Goal: Check status: Check status

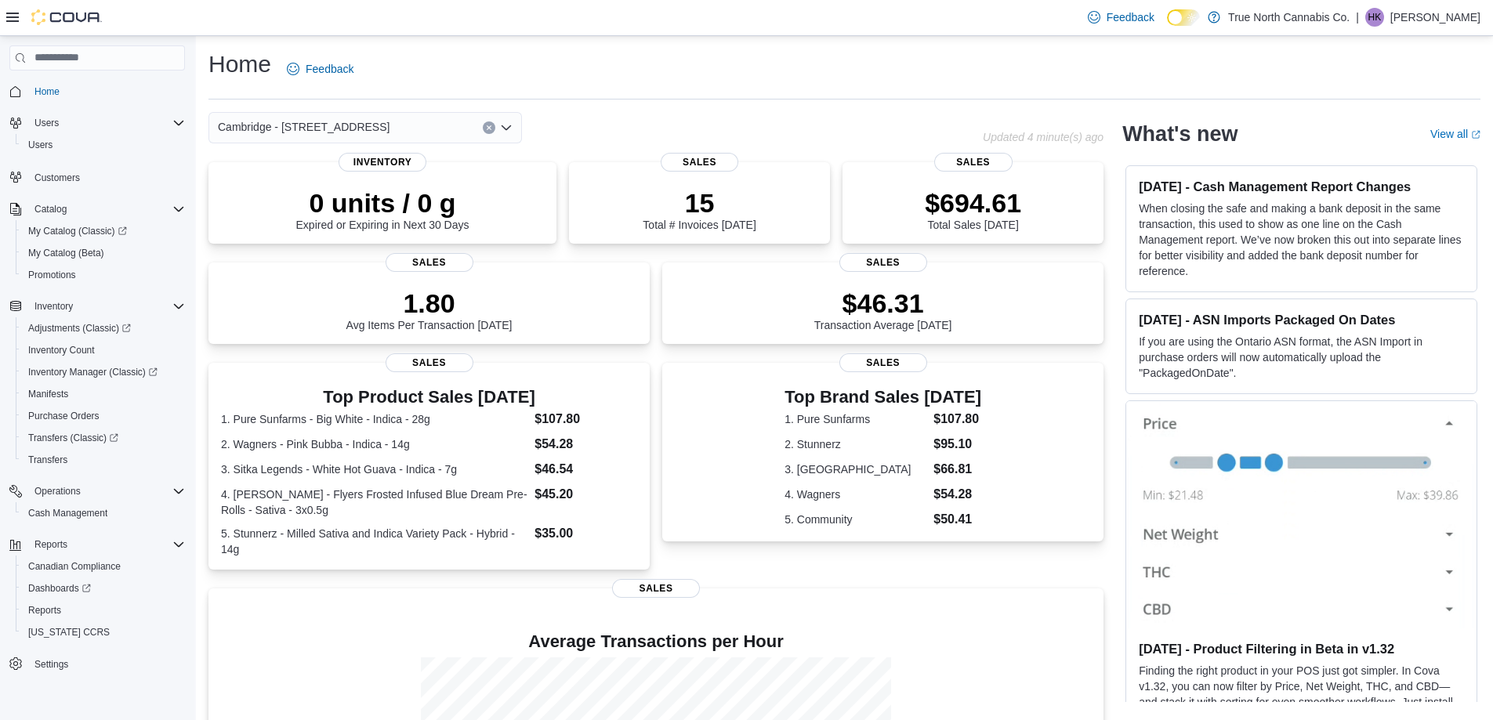
click at [508, 125] on icon "Open list of options" at bounding box center [506, 127] width 13 height 13
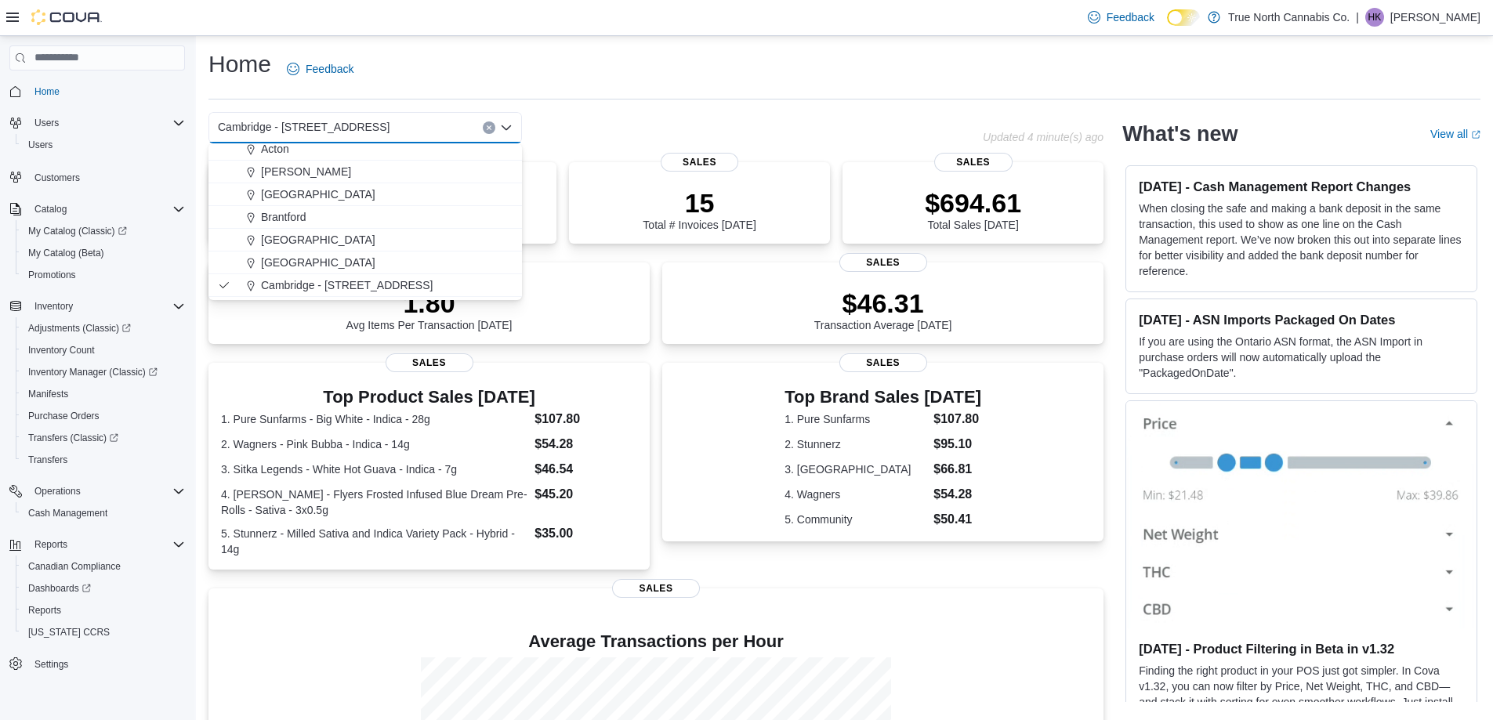
scroll to position [78, 0]
click at [393, 276] on div "Cambridge 960 King" at bounding box center [375, 281] width 276 height 16
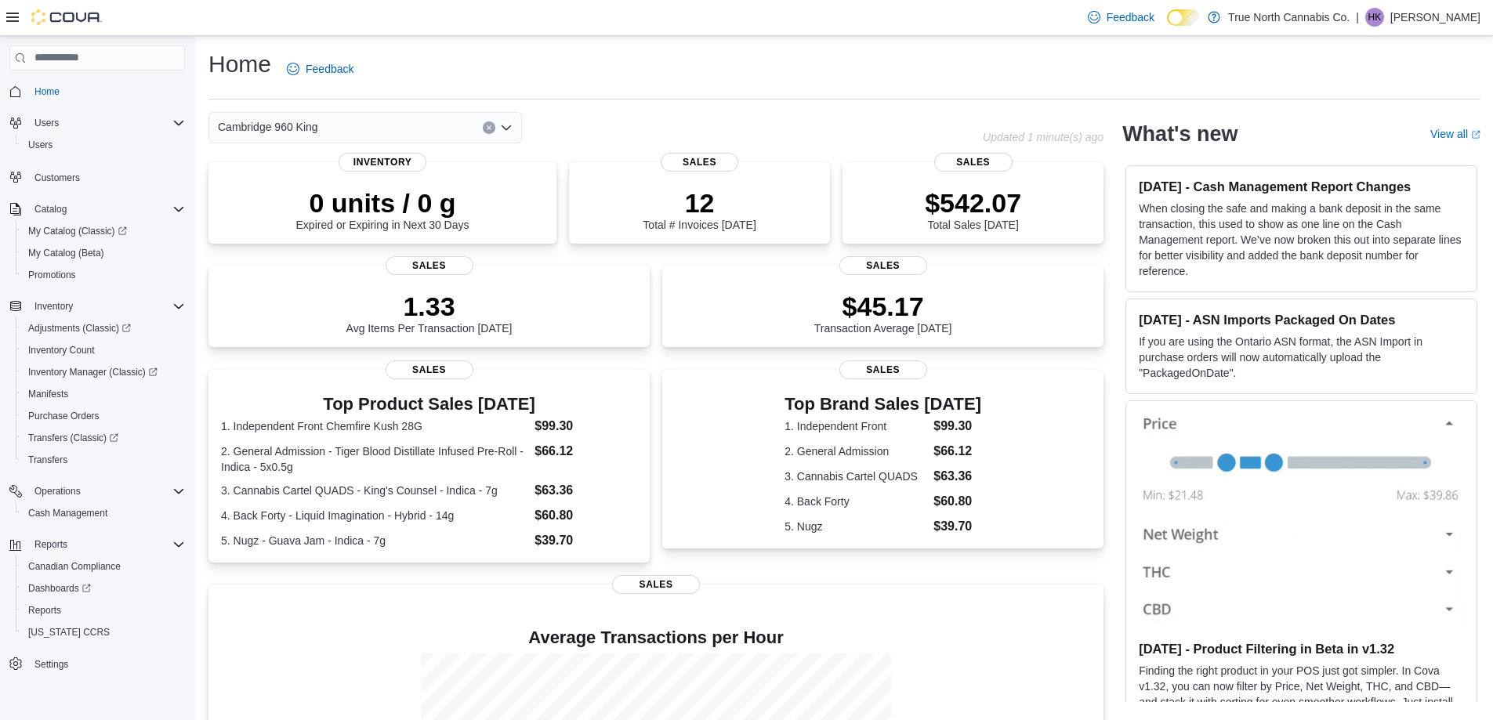
click at [509, 129] on icon "Open list of options" at bounding box center [506, 127] width 13 height 13
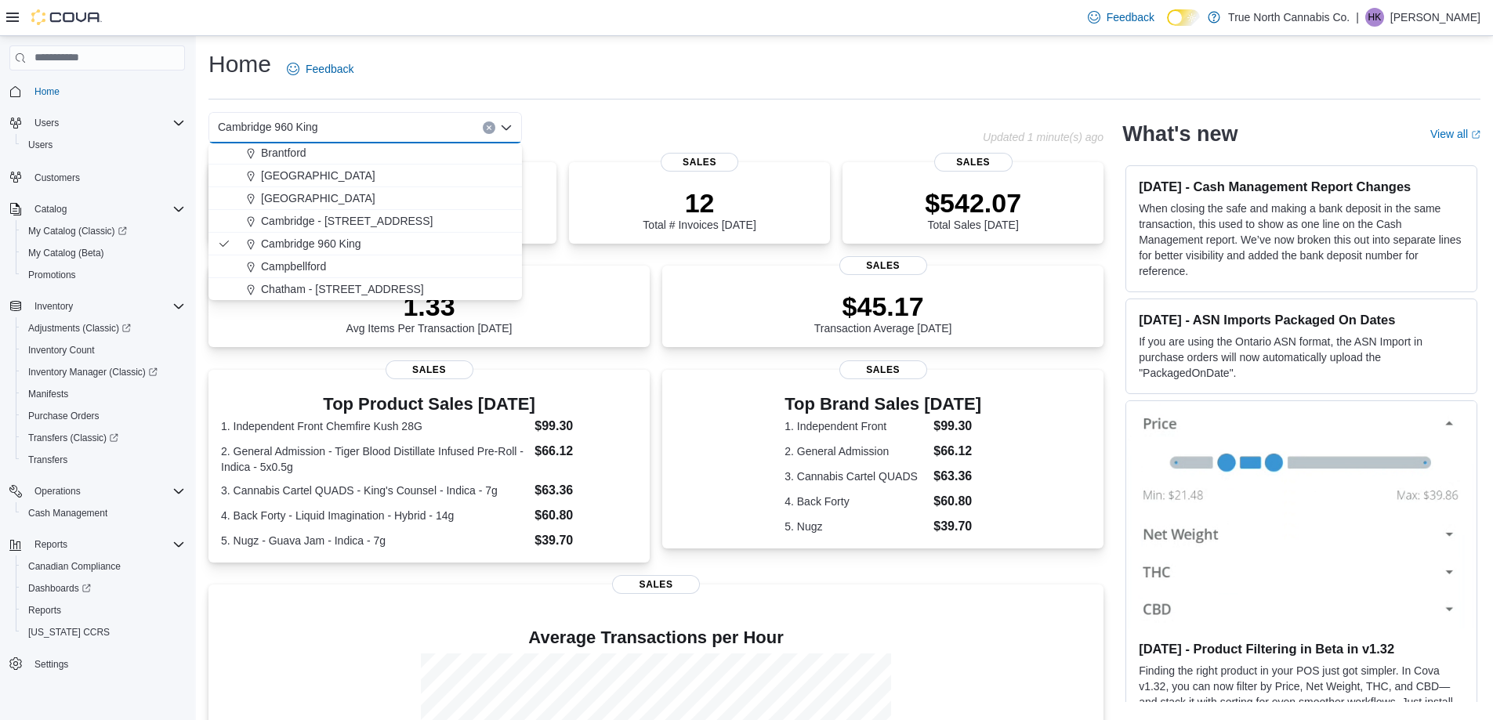
scroll to position [157, 0]
click at [382, 170] on button "Cambridge - [STREET_ADDRESS]" at bounding box center [365, 180] width 314 height 23
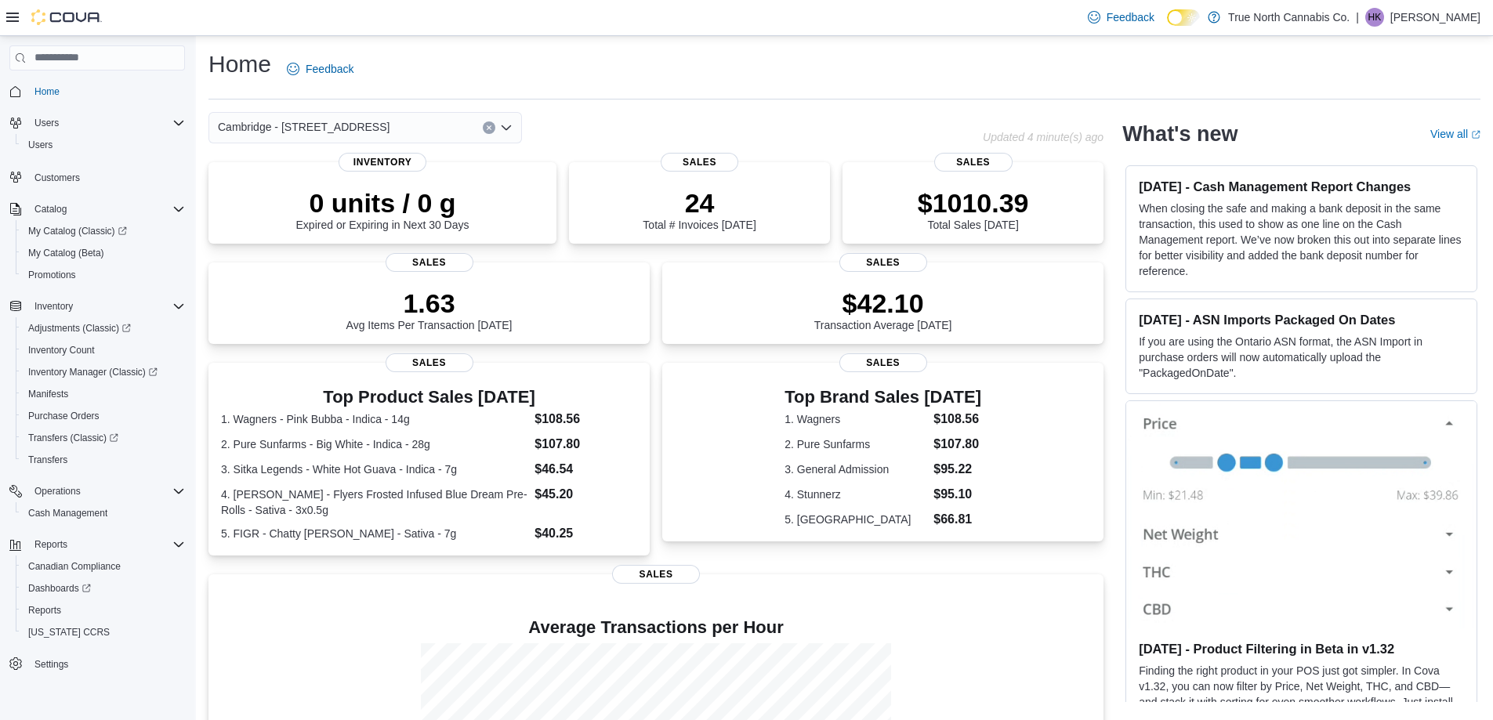
click at [605, 108] on div "Home Feedback Cambridge - [STREET_ADDRESS] Updated 4 minute(s) ago 0 units / 0 …" at bounding box center [844, 470] width 1297 height 868
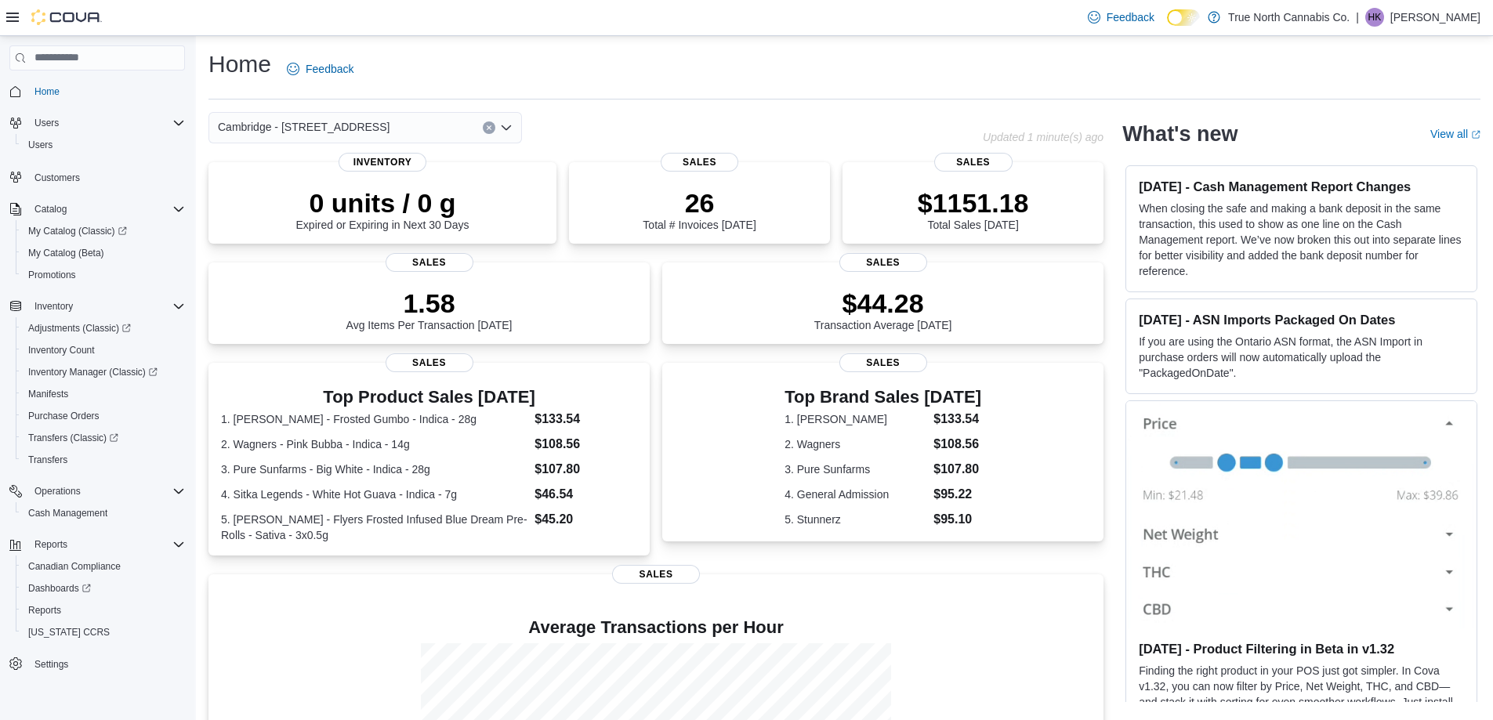
click at [509, 128] on icon "Open list of options" at bounding box center [506, 127] width 9 height 5
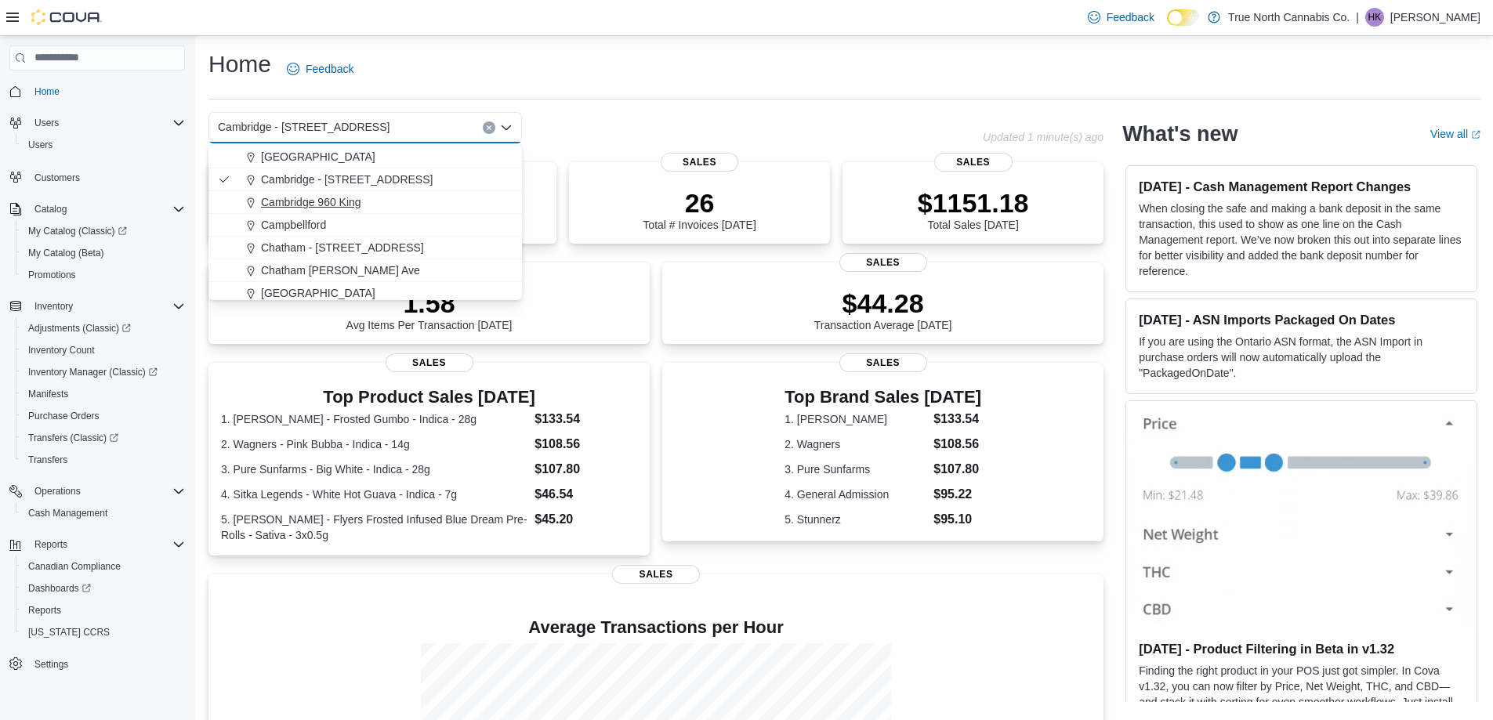
click at [414, 201] on div "Cambridge 960 King" at bounding box center [375, 202] width 276 height 16
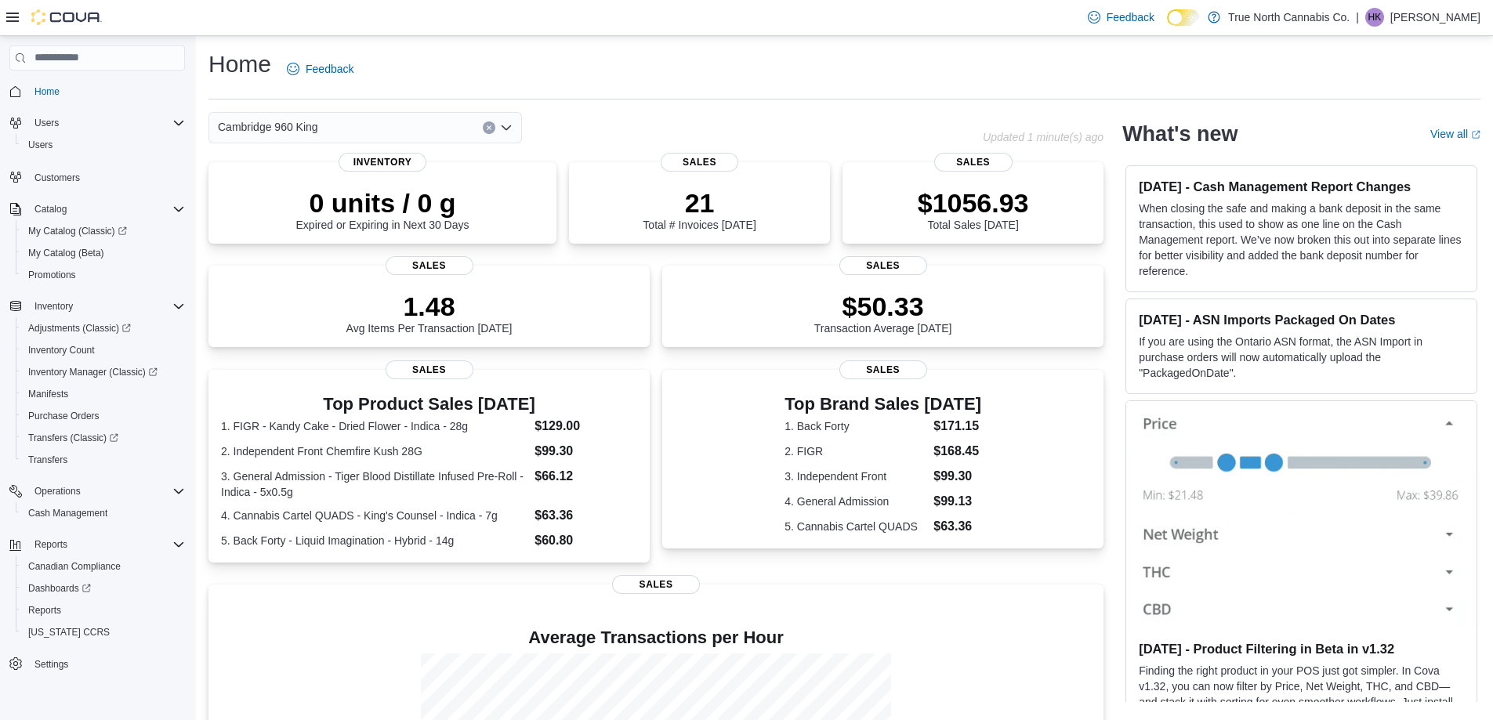
click at [508, 125] on icon "Open list of options" at bounding box center [506, 127] width 13 height 13
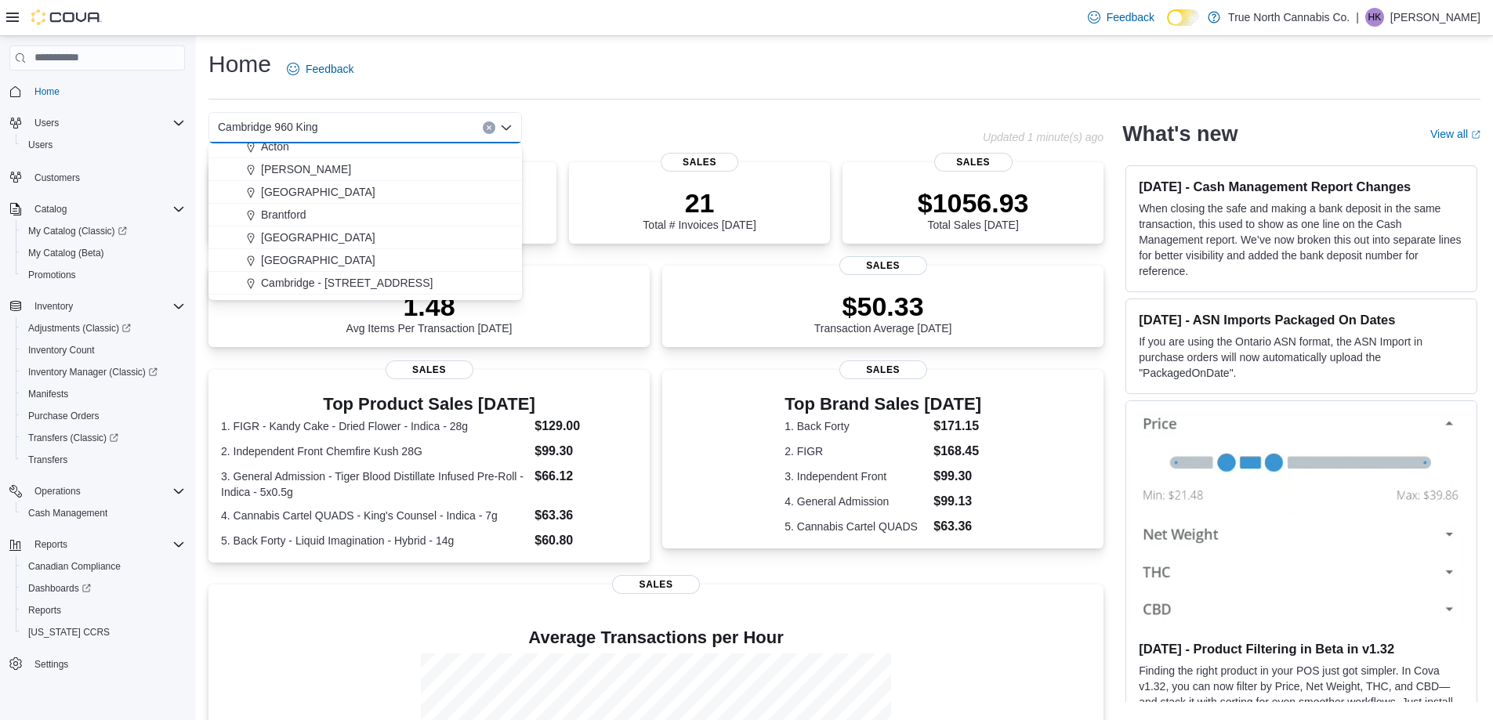
scroll to position [78, 0]
click at [422, 256] on div "Cambridge - [STREET_ADDRESS]" at bounding box center [375, 258] width 276 height 16
